Goal: Find specific page/section

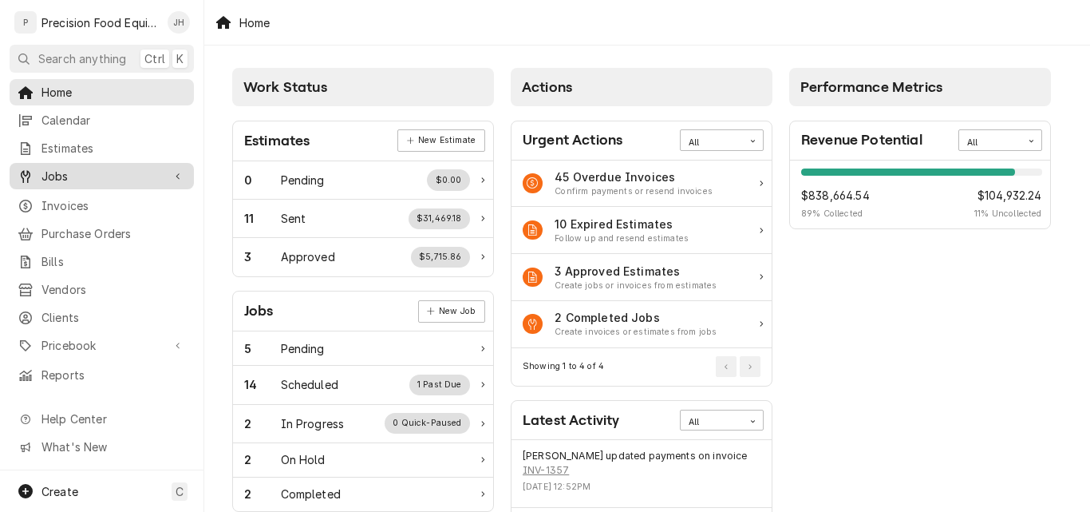
click at [69, 172] on span "Jobs" at bounding box center [102, 176] width 121 height 17
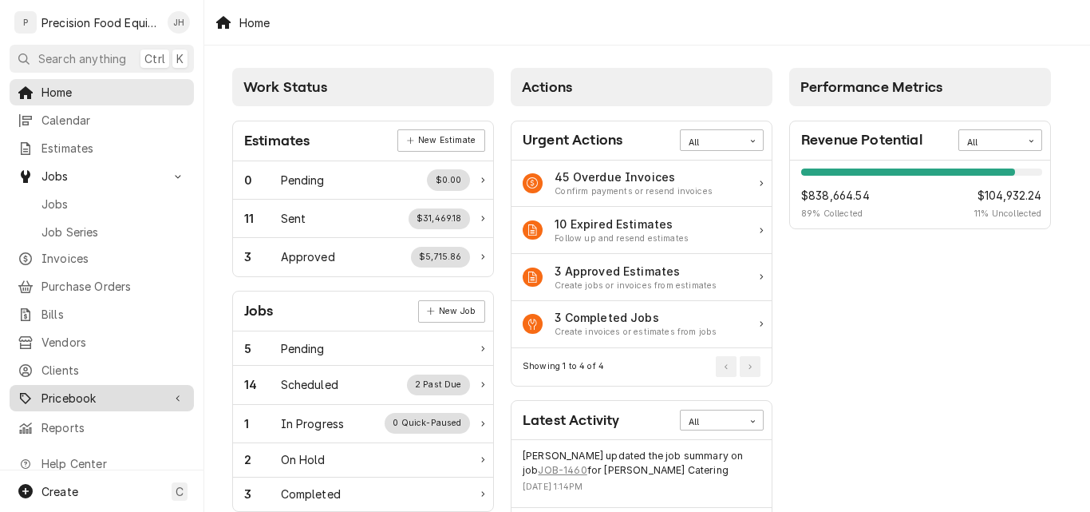
click at [95, 396] on div "Pricebook" at bounding box center [102, 398] width 178 height 20
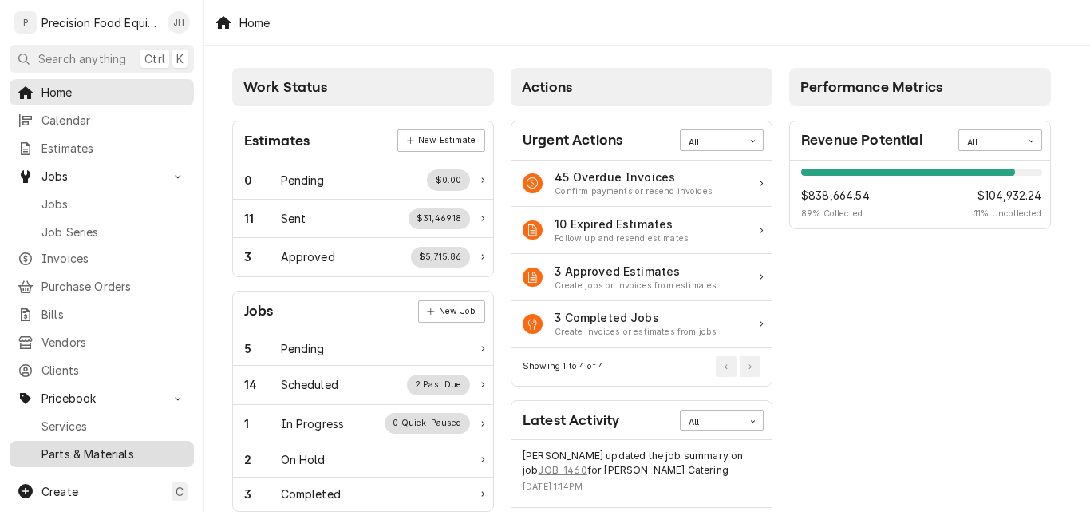
click at [93, 445] on span "Parts & Materials" at bounding box center [114, 453] width 144 height 17
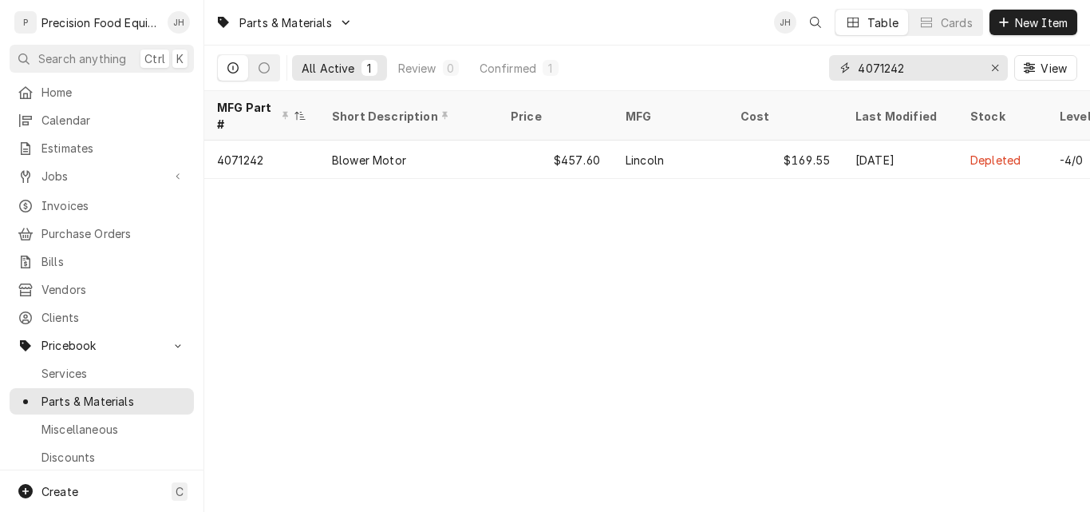
drag, startPoint x: 912, startPoint y: 69, endPoint x: 769, endPoint y: 74, distance: 143.0
click at [769, 74] on div "All Active 1 Review 0 Confirmed 1 4071242 View" at bounding box center [647, 67] width 860 height 45
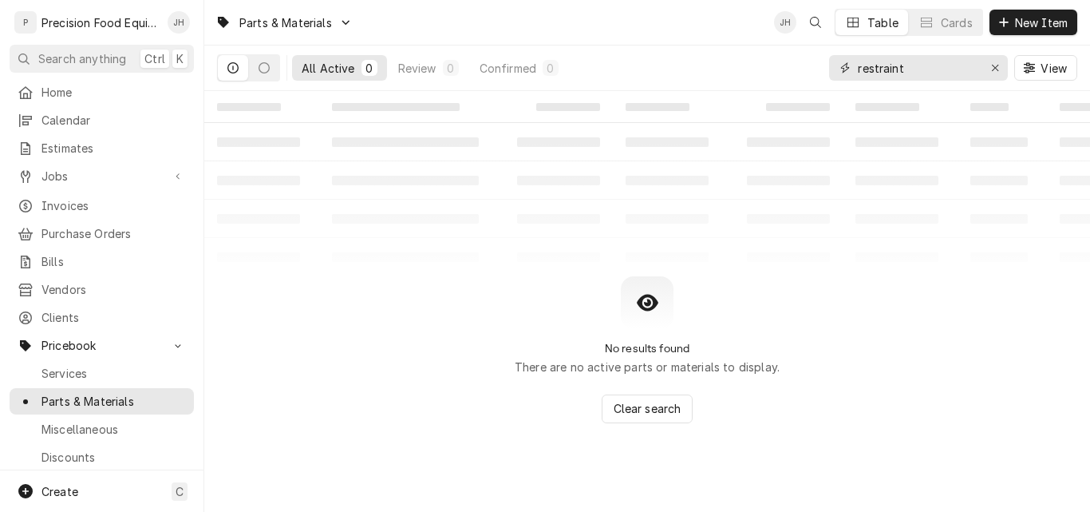
click at [959, 69] on input "restraint" at bounding box center [918, 68] width 120 height 26
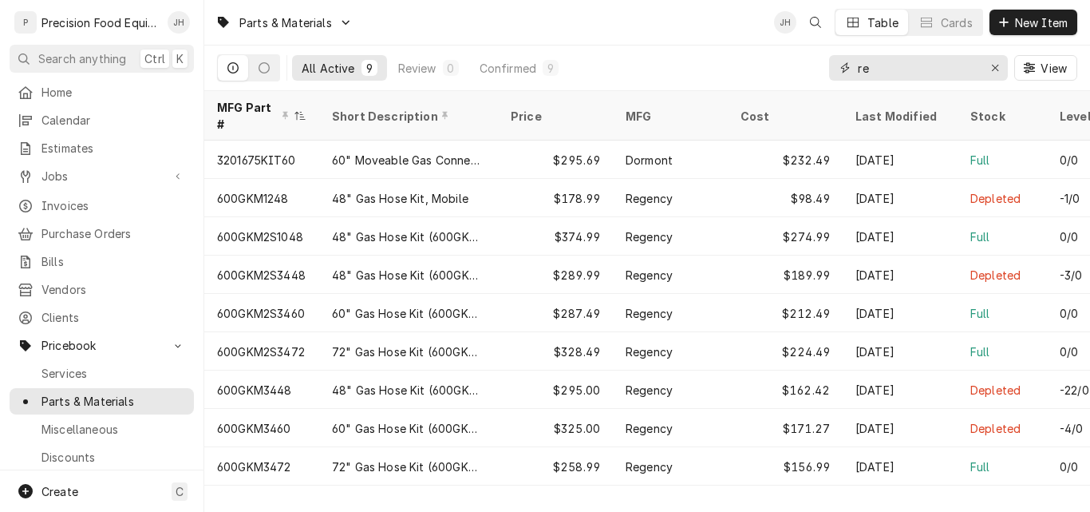
type input "r"
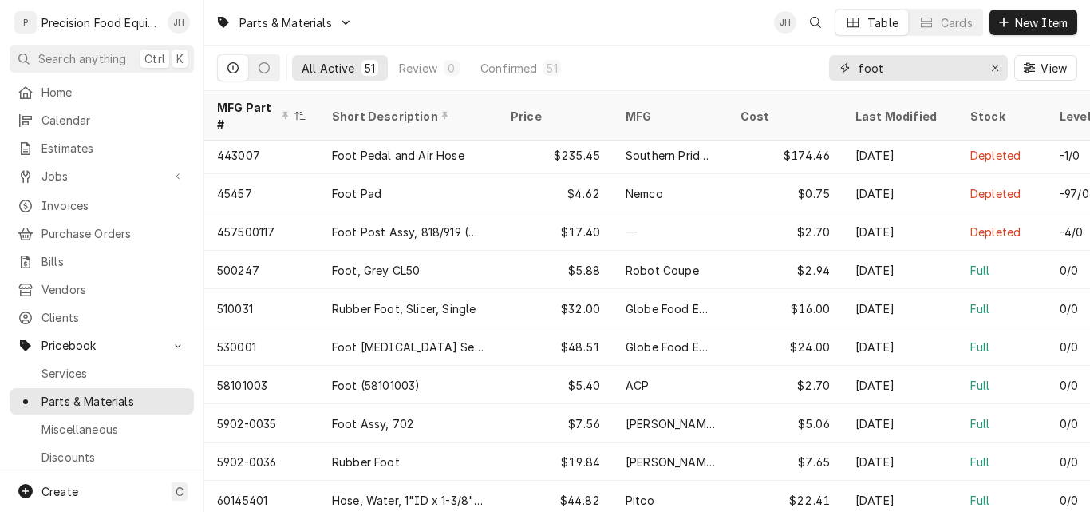
scroll to position [736, 0]
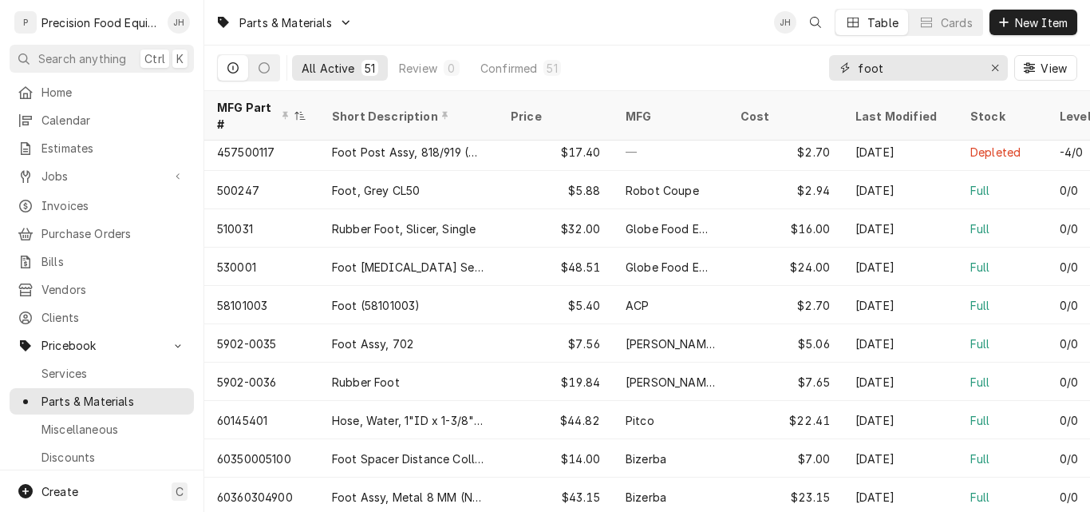
type input "foot"
